Goal: Information Seeking & Learning: Find specific fact

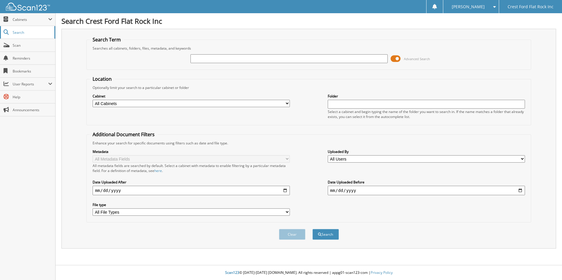
click at [14, 29] on link "Search" at bounding box center [27, 32] width 55 height 13
type input "722579"
click at [312, 229] on button "Search" at bounding box center [325, 234] width 26 height 11
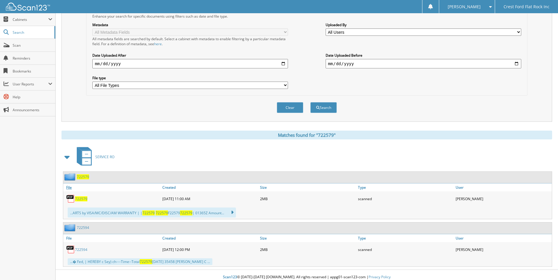
scroll to position [132, 0]
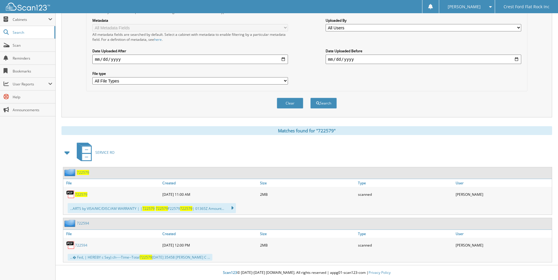
click at [78, 193] on span "722579" at bounding box center [81, 194] width 12 height 5
click at [75, 245] on link "722594" at bounding box center [81, 245] width 12 height 5
